Goal: Transaction & Acquisition: Book appointment/travel/reservation

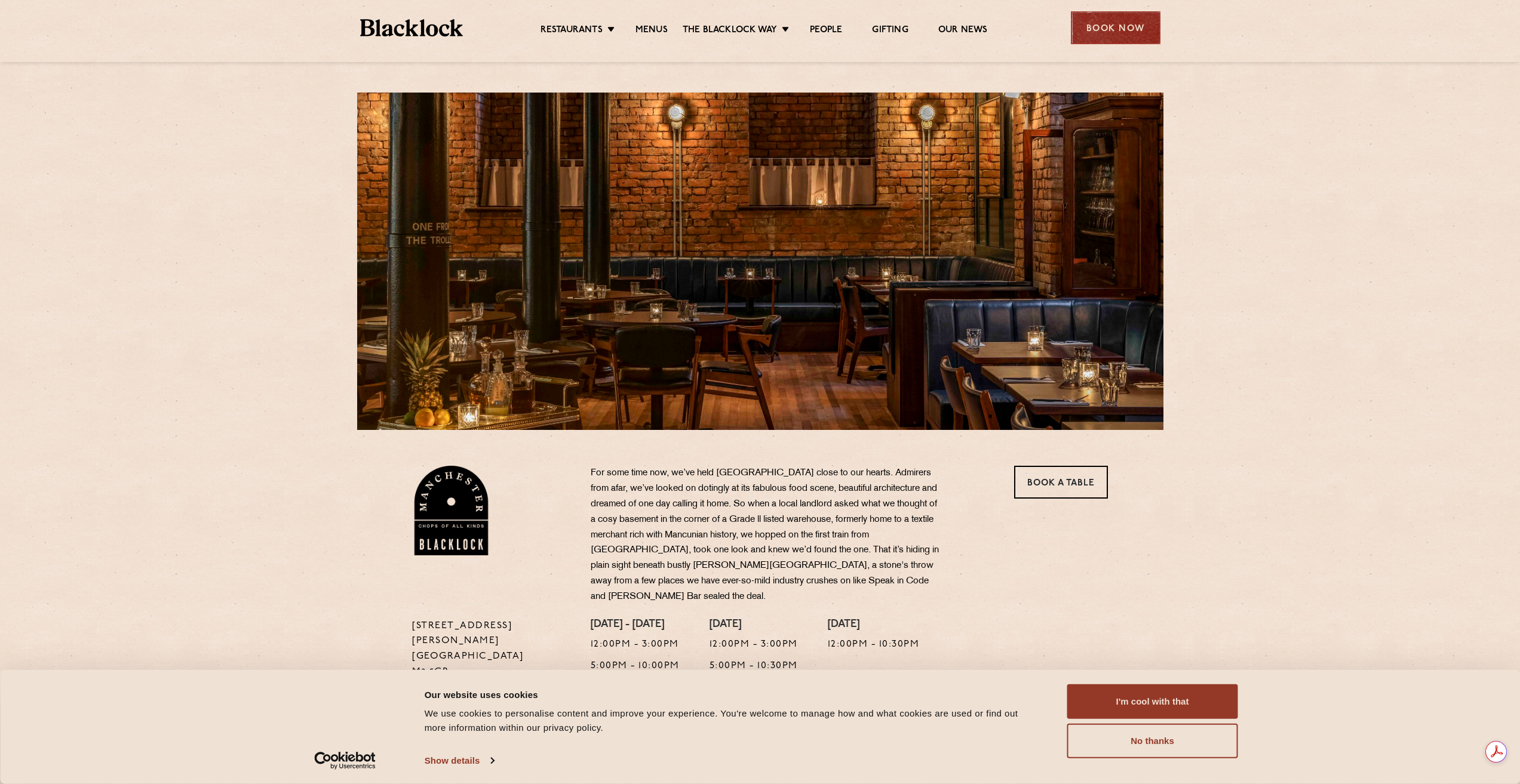
click at [1095, 28] on div "Book Now" at bounding box center [1116, 27] width 89 height 33
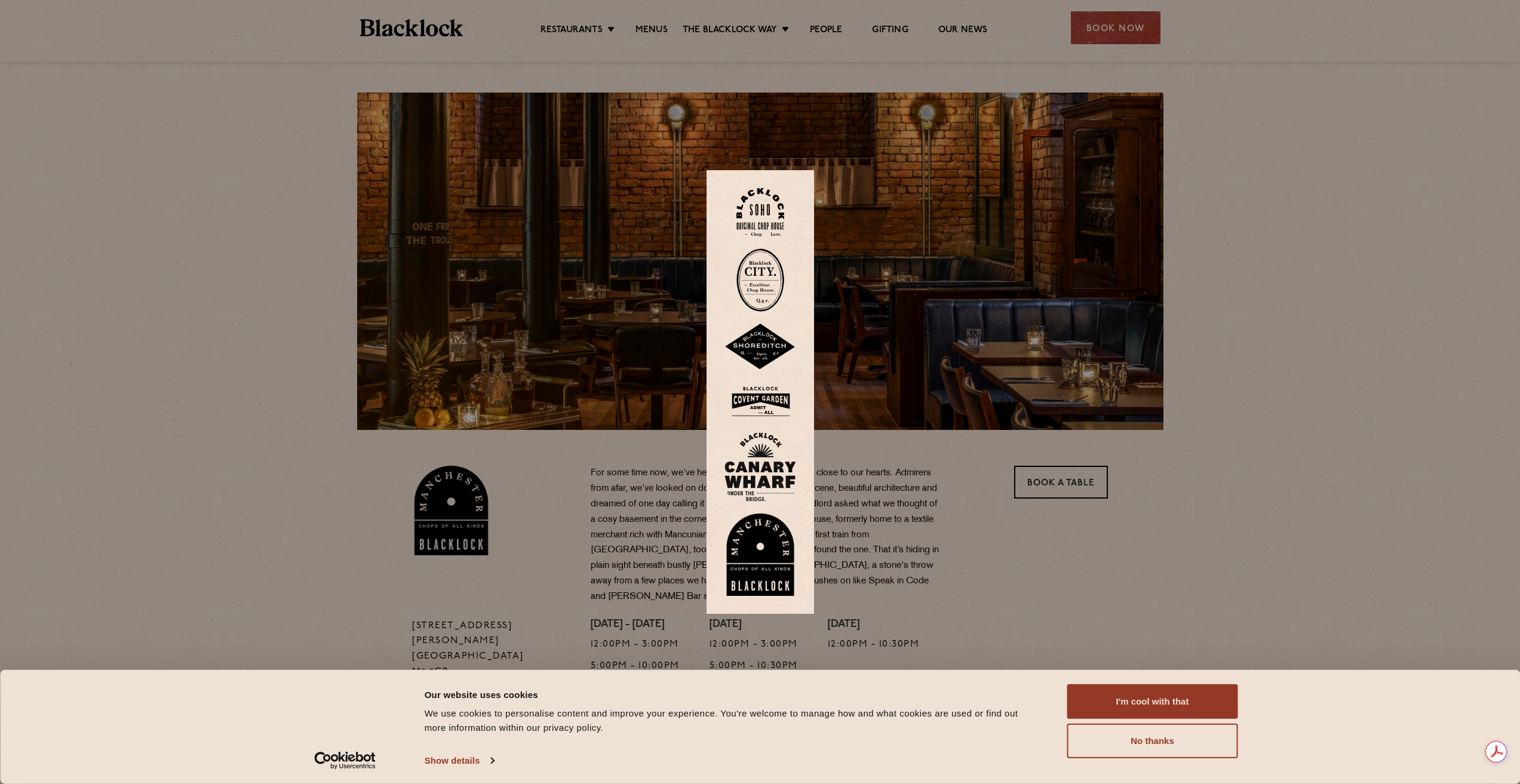
click at [790, 561] on img at bounding box center [760, 555] width 71 height 83
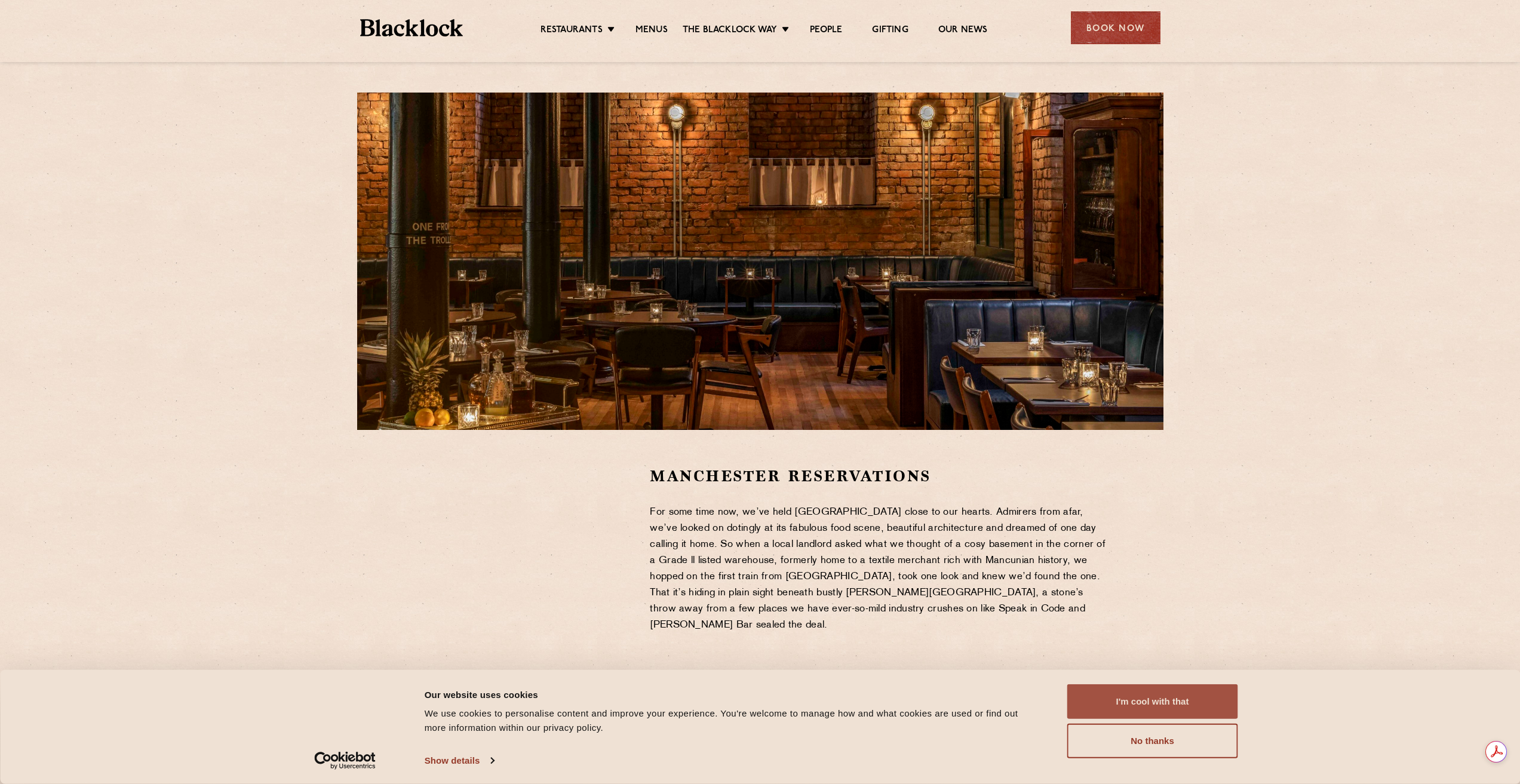
click at [1123, 698] on button "I'm cool with that" at bounding box center [1153, 701] width 171 height 35
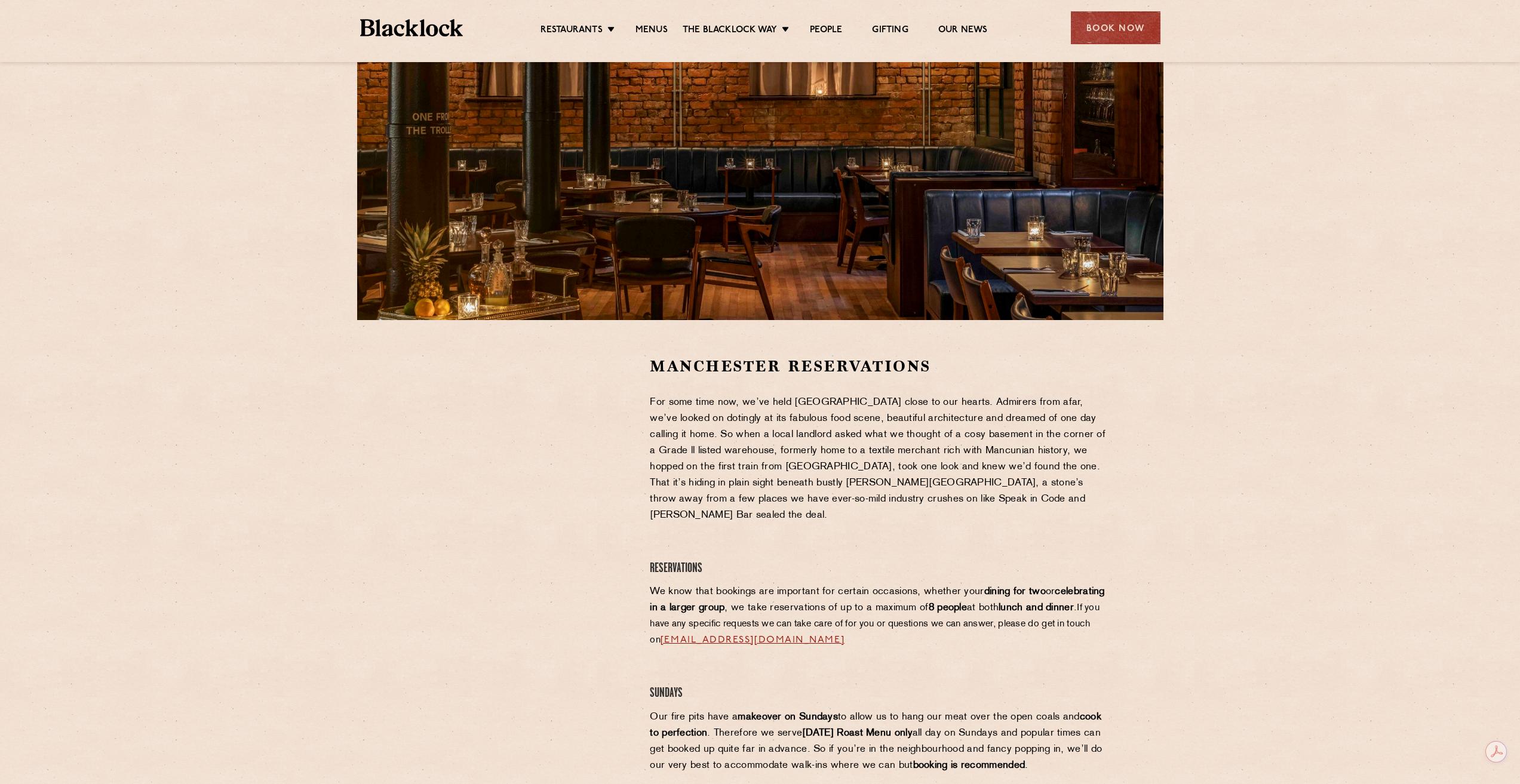
scroll to position [119, 0]
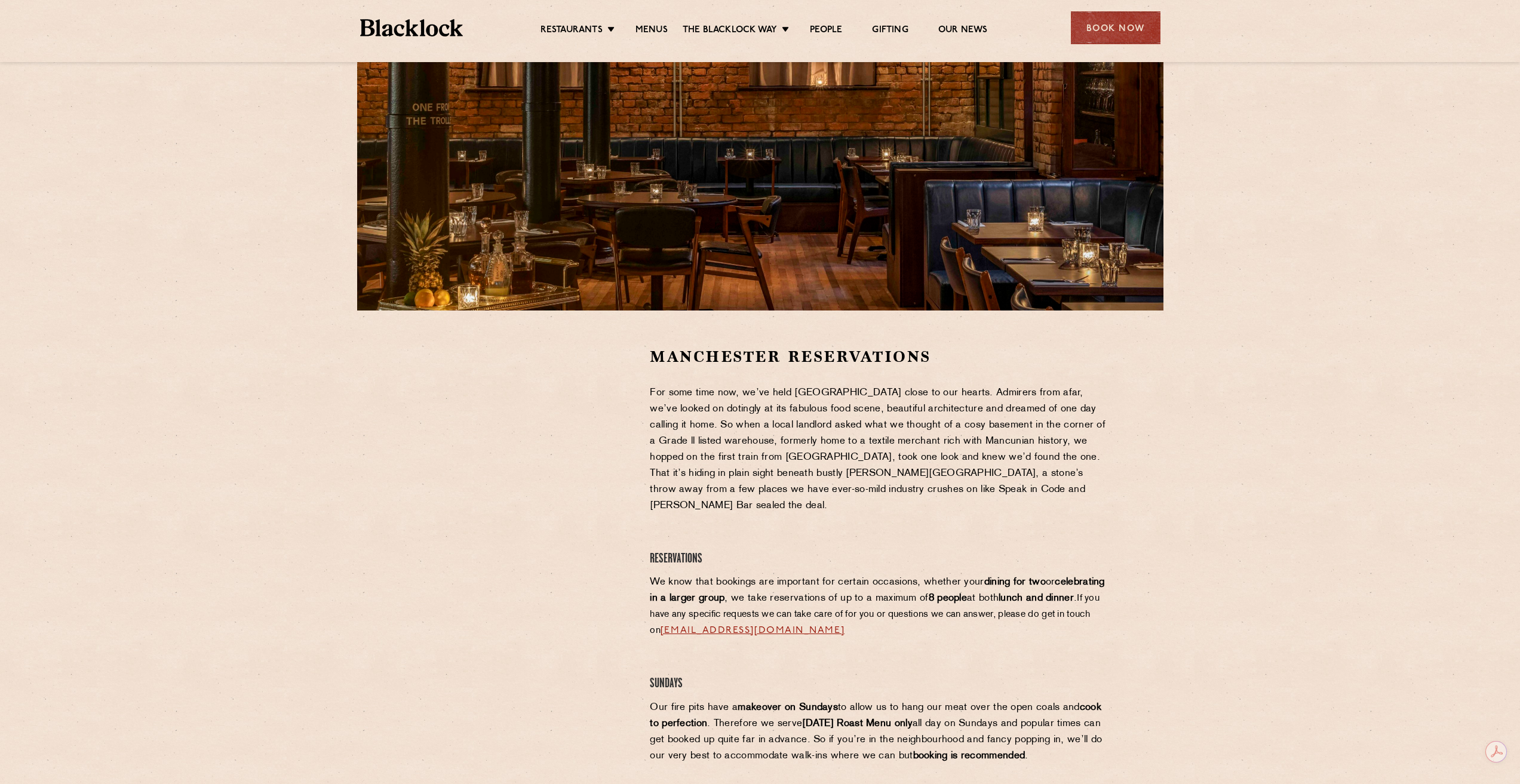
click at [603, 446] on div at bounding box center [522, 435] width 220 height 180
